Goal: Use online tool/utility: Utilize a website feature to perform a specific function

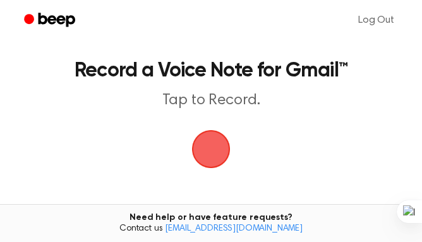
click at [226, 159] on span "button" at bounding box center [211, 149] width 71 height 71
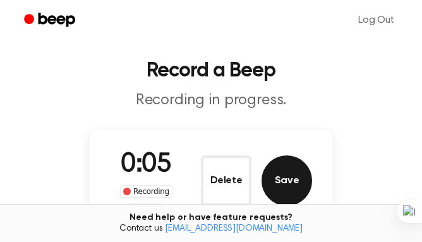
click at [284, 187] on button "Save" at bounding box center [287, 181] width 51 height 51
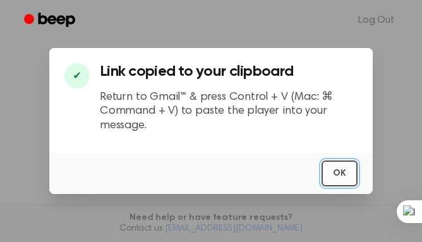
click at [340, 169] on button "OK" at bounding box center [340, 174] width 36 height 26
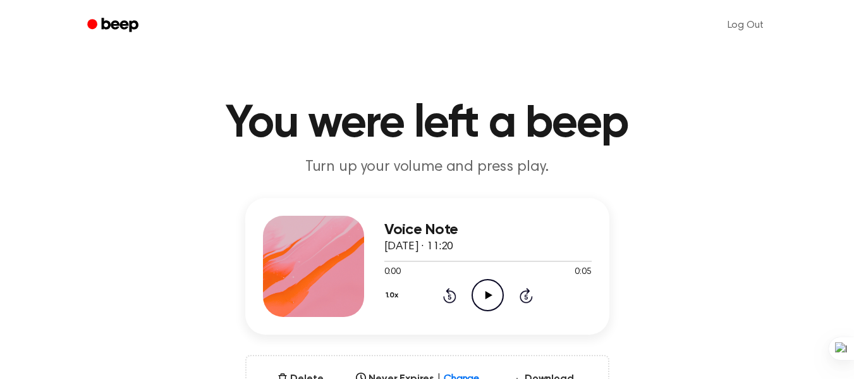
click at [481, 284] on icon "Play Audio" at bounding box center [488, 295] width 32 height 32
click at [486, 296] on icon at bounding box center [488, 295] width 6 height 8
click at [486, 296] on icon at bounding box center [489, 295] width 7 height 8
click at [486, 296] on icon at bounding box center [488, 295] width 6 height 8
click at [486, 296] on icon at bounding box center [489, 295] width 7 height 8
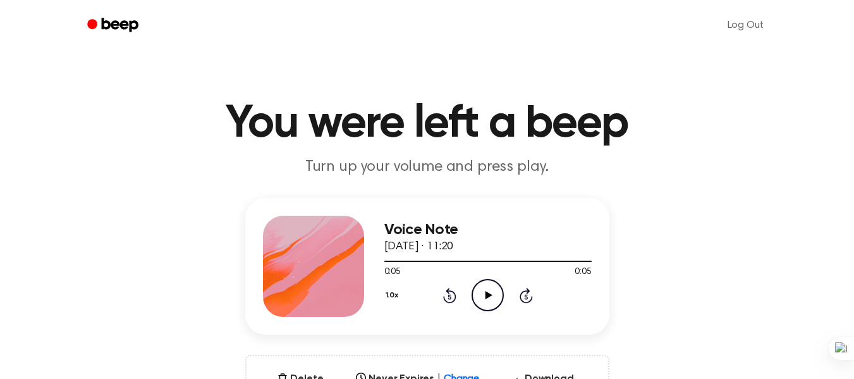
click at [452, 295] on icon "Rewind 5 seconds" at bounding box center [450, 295] width 14 height 16
click at [490, 298] on icon "Play Audio" at bounding box center [488, 295] width 32 height 32
click at [490, 300] on icon "Pause Audio" at bounding box center [488, 295] width 32 height 32
